Goal: Task Accomplishment & Management: Use online tool/utility

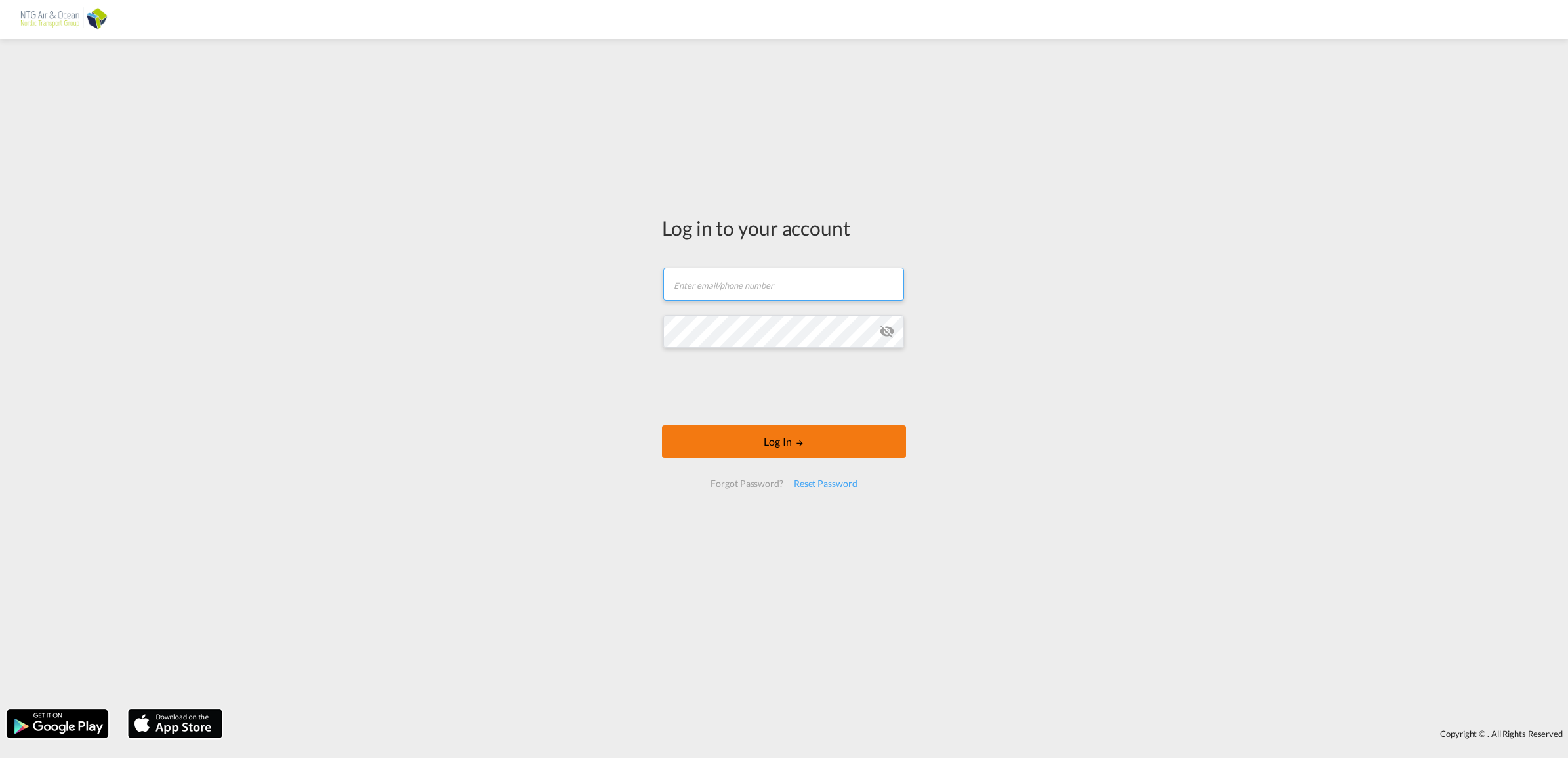
type input "[EMAIL_ADDRESS][DOMAIN_NAME]"
drag, startPoint x: 757, startPoint y: 435, endPoint x: 778, endPoint y: 443, distance: 22.5
click at [757, 435] on button "Log In" at bounding box center [784, 441] width 244 height 33
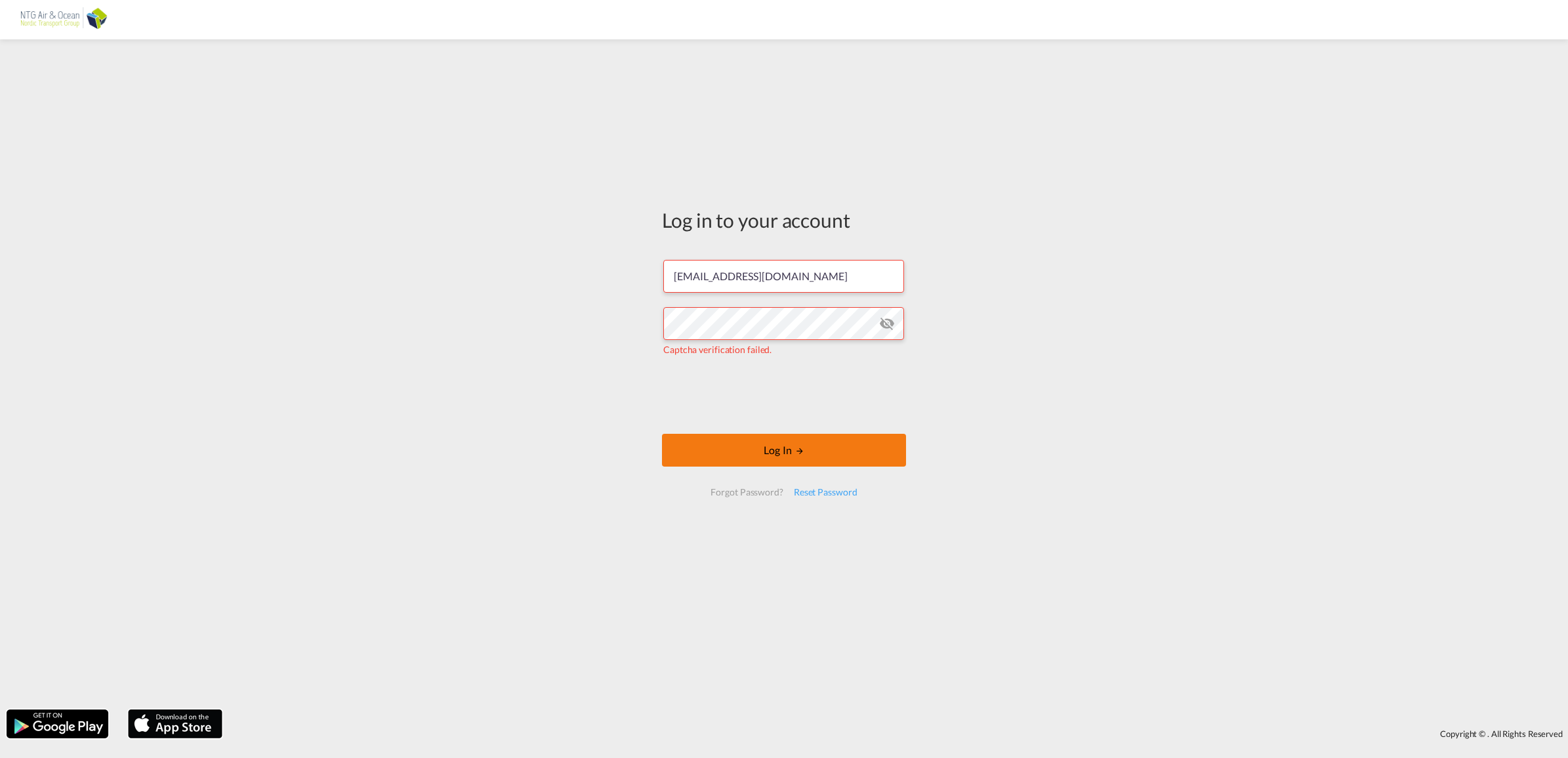
click at [787, 466] on button "Log In" at bounding box center [784, 450] width 244 height 33
